Goal: Task Accomplishment & Management: Manage account settings

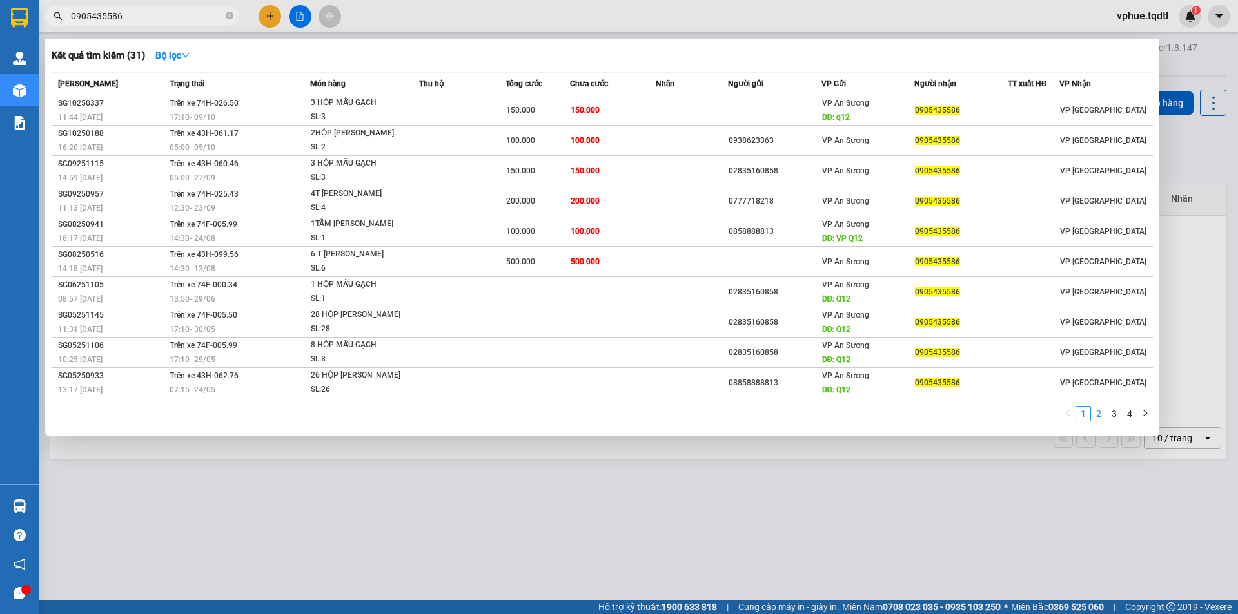
click at [1099, 416] on link "2" at bounding box center [1099, 414] width 14 height 14
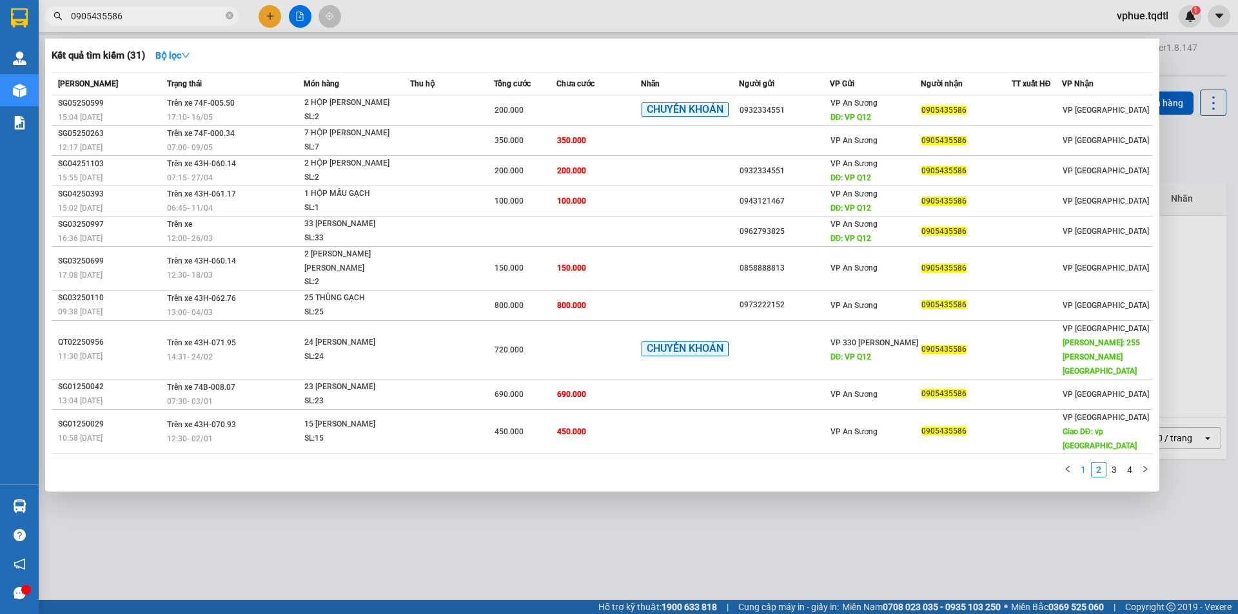
click at [1083, 463] on link "1" at bounding box center [1083, 470] width 14 height 14
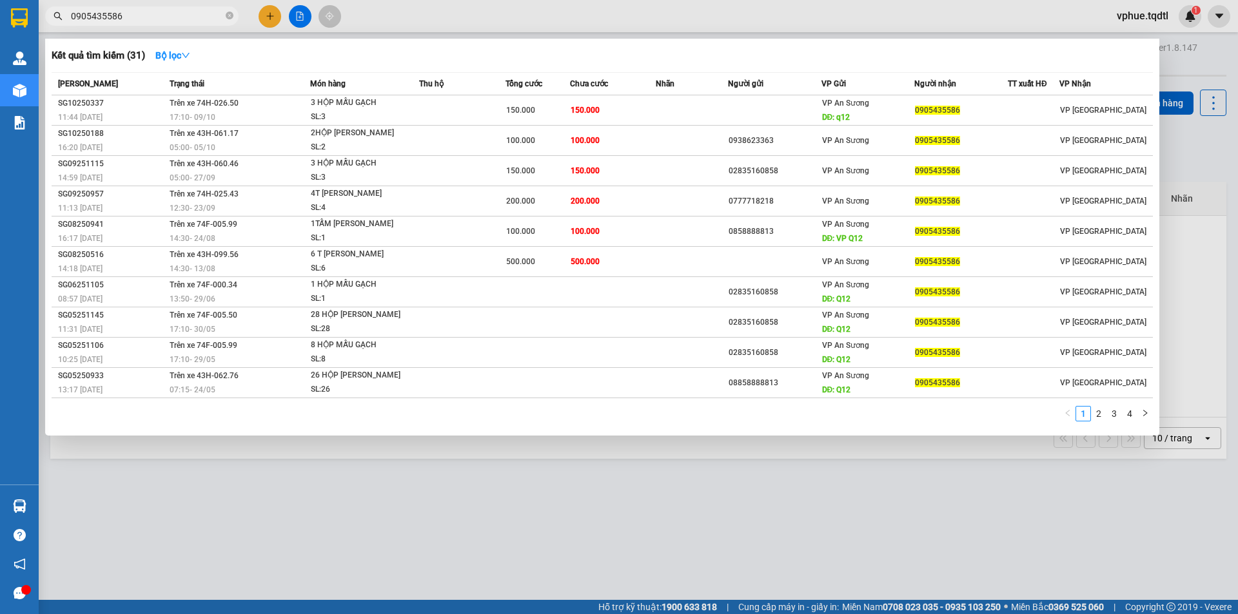
click at [153, 15] on input "0905435586" at bounding box center [147, 16] width 152 height 14
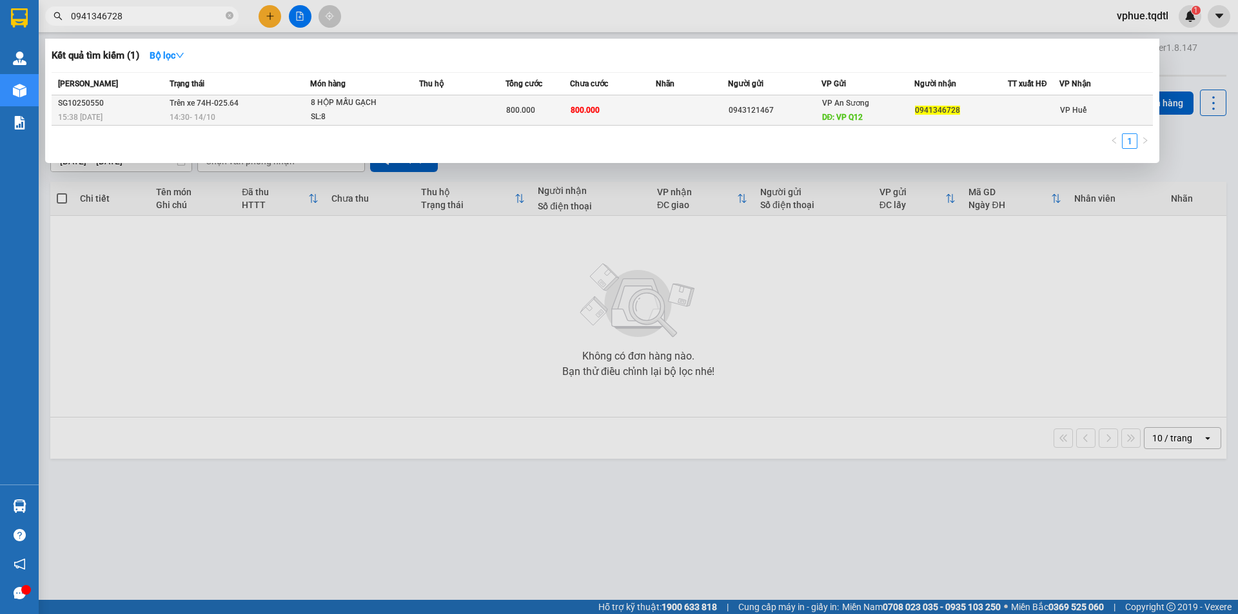
type input "0941346728"
click at [701, 111] on td at bounding box center [692, 110] width 72 height 30
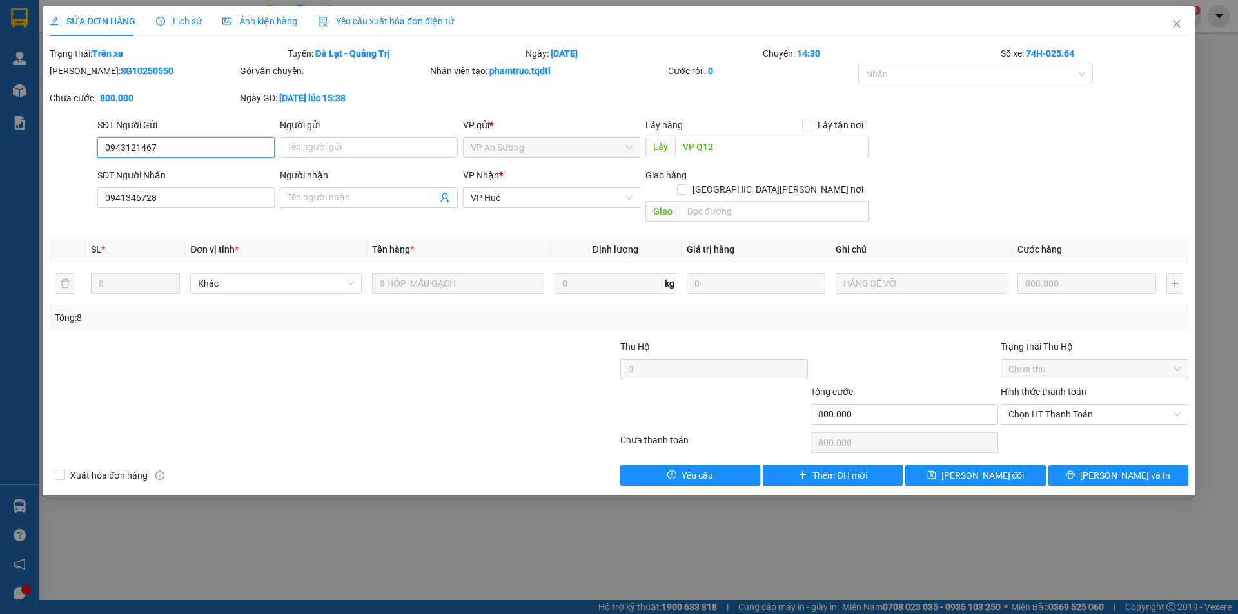
type input "0943121467"
type input "VP Q12"
type input "0941346728"
type input "800.000"
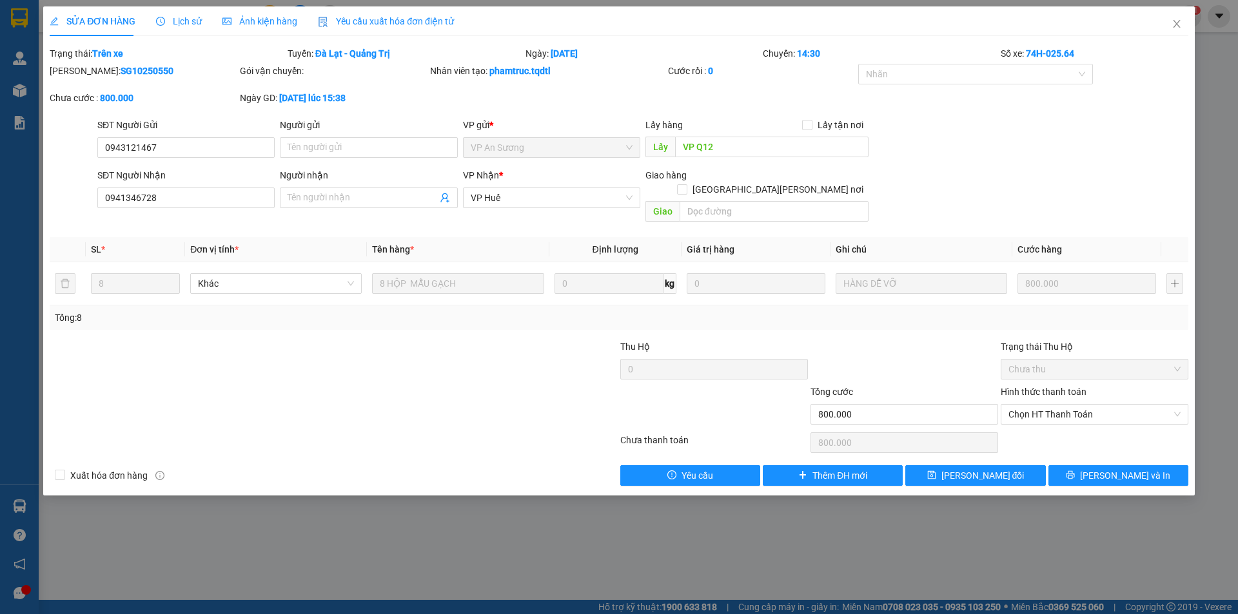
click at [357, 88] on div "Gói vận chuyển:" at bounding box center [334, 77] width 190 height 27
click at [340, 104] on div "Ngày GD: [DATE] lúc 15:38" at bounding box center [334, 98] width 188 height 14
click at [509, 76] on b "phamtruc.tqdtl" at bounding box center [519, 71] width 61 height 10
click at [567, 72] on div "[PERSON_NAME] tạo: phamtruc.tqdtl" at bounding box center [547, 71] width 235 height 14
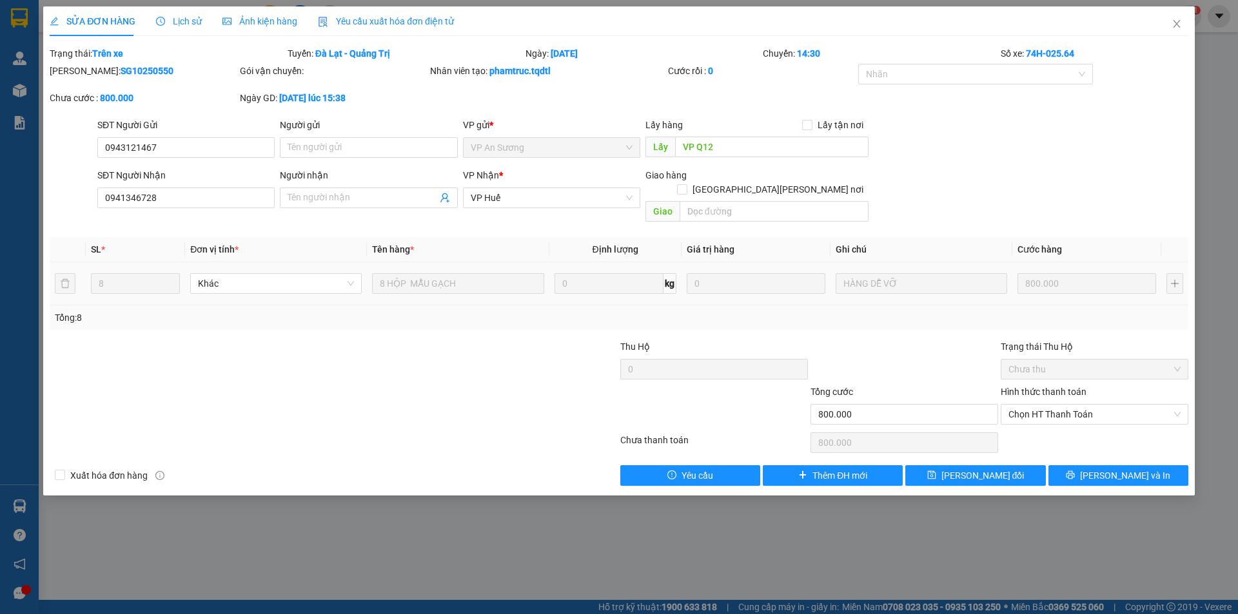
click at [370, 282] on td "8 HỘP MẪU GẠCH" at bounding box center [458, 283] width 182 height 43
click at [390, 385] on div at bounding box center [238, 407] width 380 height 45
drag, startPoint x: 988, startPoint y: 46, endPoint x: 1067, endPoint y: 50, distance: 79.4
click at [1067, 50] on div "Trạng thái: Trên xe [PERSON_NAME]: [GEOGRAPHIC_DATA] - [PERSON_NAME][GEOGRAPHIC…" at bounding box center [618, 53] width 1141 height 14
click at [1067, 50] on b "74H-025.64" at bounding box center [1050, 53] width 48 height 10
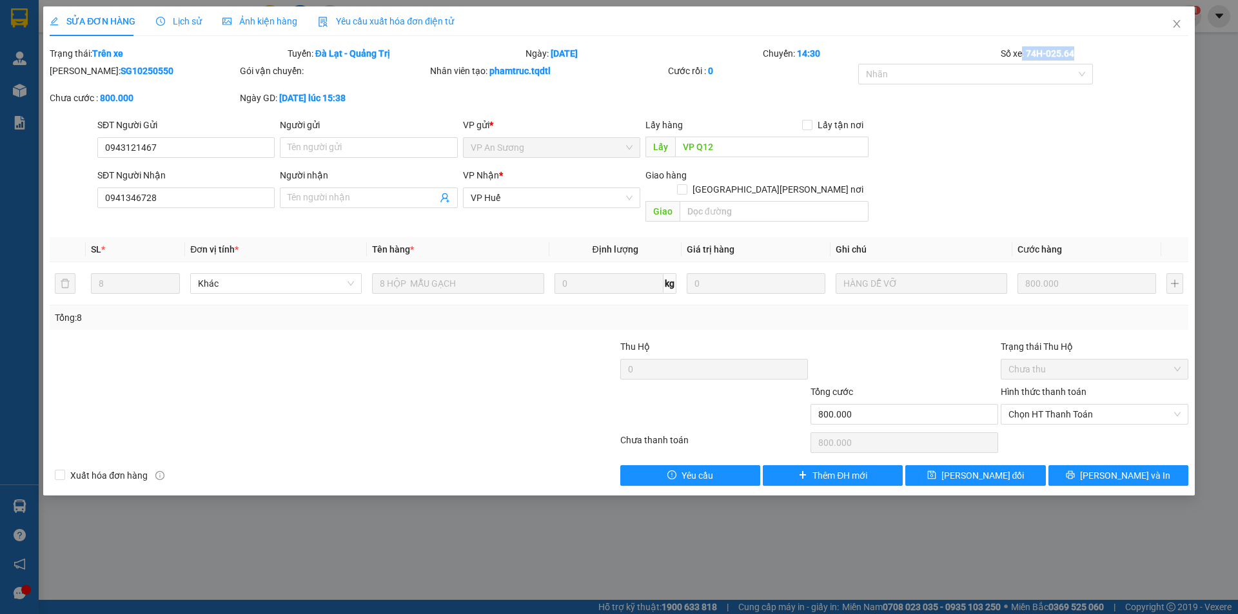
drag, startPoint x: 1078, startPoint y: 52, endPoint x: 1023, endPoint y: 52, distance: 55.4
click at [1023, 52] on div "Số xe: 74H-025.64" at bounding box center [1094, 53] width 190 height 14
drag, startPoint x: 996, startPoint y: 52, endPoint x: 1076, endPoint y: 46, distance: 80.2
click at [1076, 46] on div "Trạng thái: Trên xe [PERSON_NAME]: [GEOGRAPHIC_DATA] - [PERSON_NAME][GEOGRAPHIC…" at bounding box center [618, 53] width 1141 height 14
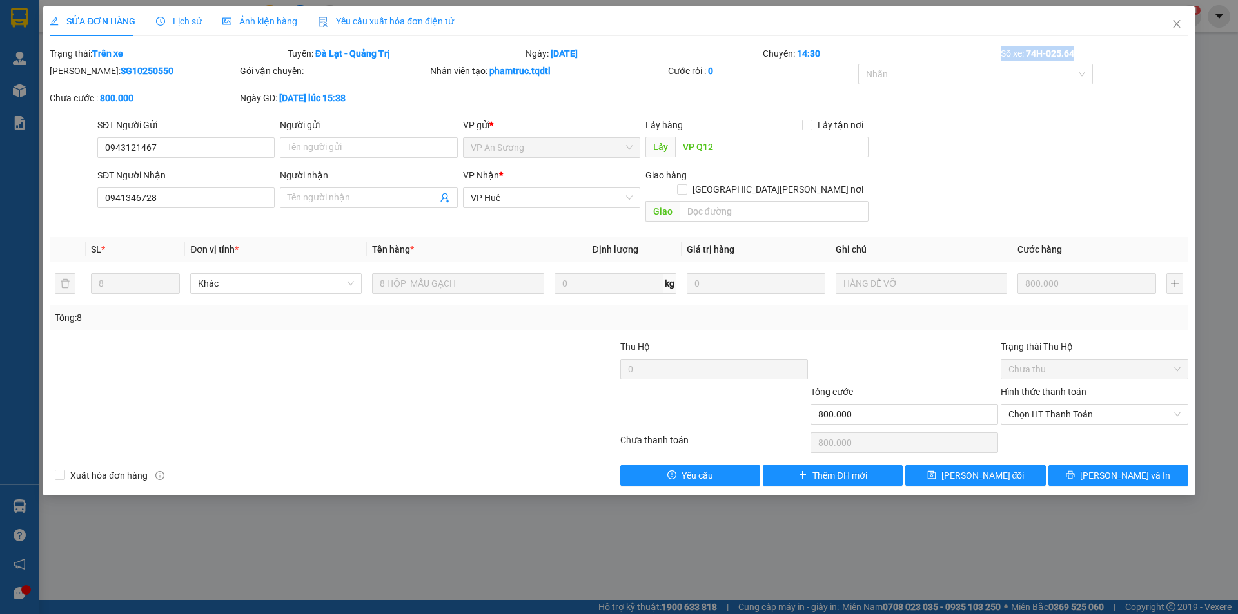
click at [1076, 46] on div "Số xe: 74H-025.64" at bounding box center [1094, 53] width 190 height 14
drag, startPoint x: 1078, startPoint y: 46, endPoint x: 999, endPoint y: 42, distance: 78.8
click at [999, 42] on div "SỬA ĐƠN HÀNG Lịch sử [PERSON_NAME] hàng Yêu cầu xuất [PERSON_NAME] điện tử Tota…" at bounding box center [619, 246] width 1139 height 480
drag, startPoint x: 991, startPoint y: 55, endPoint x: 1081, endPoint y: 52, distance: 89.7
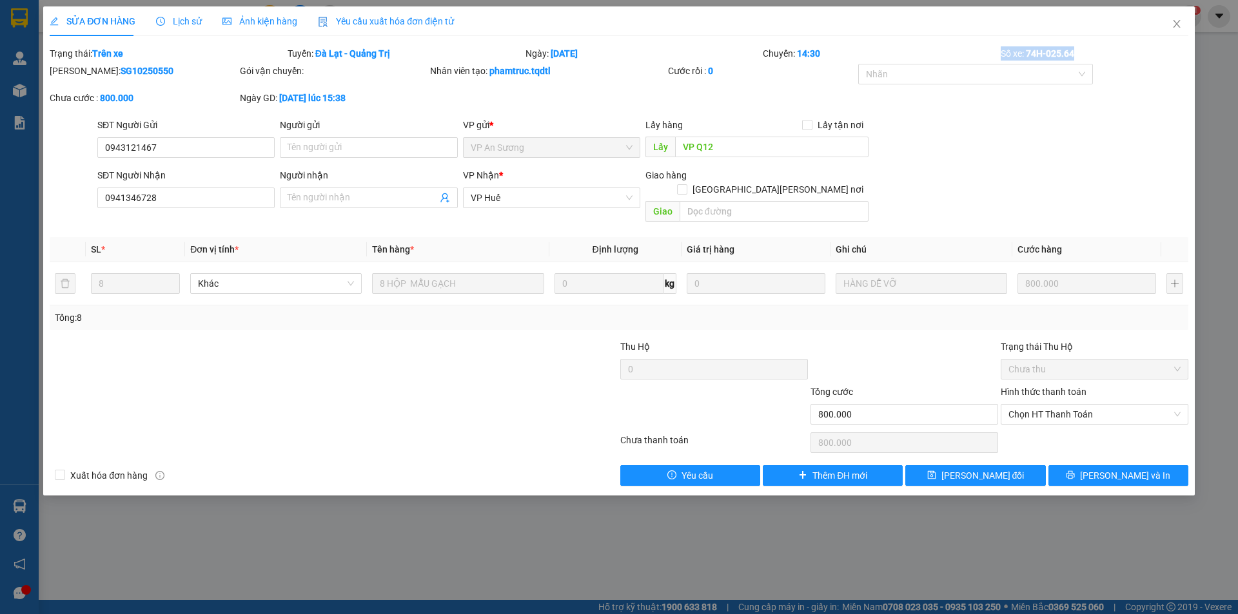
click at [1081, 52] on div "Trạng thái: Trên xe [PERSON_NAME]: [GEOGRAPHIC_DATA] - [PERSON_NAME][GEOGRAPHIC…" at bounding box center [618, 53] width 1141 height 14
click at [1081, 52] on div "Số xe: 74H-025.64" at bounding box center [1094, 53] width 190 height 14
drag, startPoint x: 1081, startPoint y: 52, endPoint x: 1004, endPoint y: 56, distance: 76.9
click at [1004, 56] on div "Số xe: 74H-025.64" at bounding box center [1094, 53] width 190 height 14
click at [1173, 17] on span "Close" at bounding box center [1177, 24] width 36 height 36
